Goal: Information Seeking & Learning: Check status

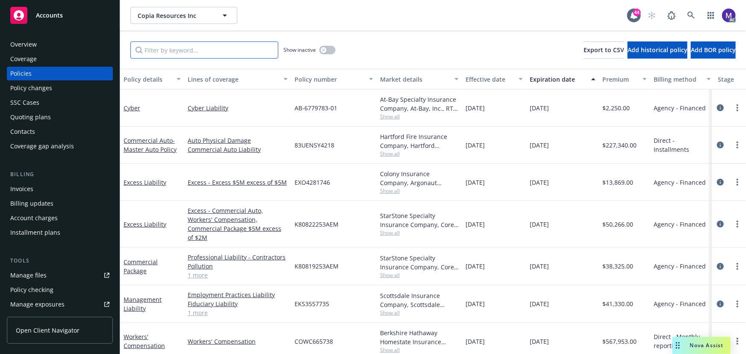
click at [183, 49] on input "Filter by keyword..." at bounding box center [204, 49] width 148 height 17
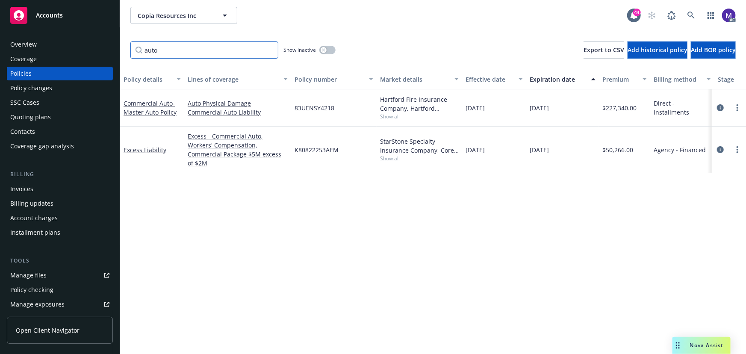
type input "auto"
click at [391, 115] on span "Show all" at bounding box center [419, 116] width 79 height 7
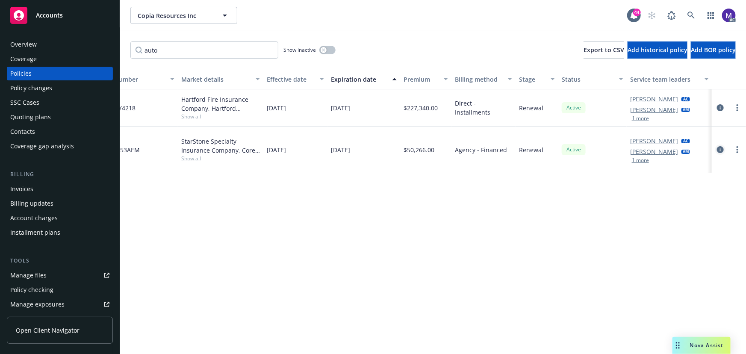
click at [717, 146] on icon "circleInformation" at bounding box center [720, 149] width 7 height 7
